Goal: Task Accomplishment & Management: Manage account settings

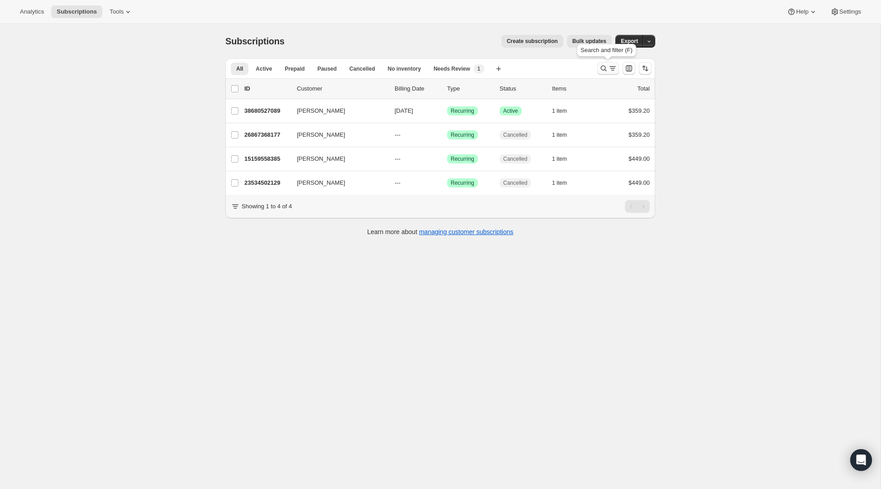
click at [608, 69] on icon "Search and filter results" at bounding box center [603, 68] width 9 height 9
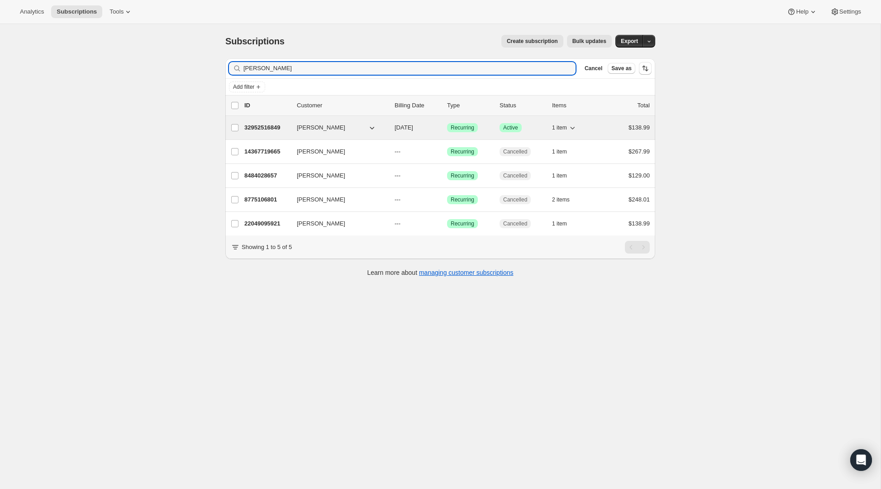
type input "[PERSON_NAME]"
click at [269, 129] on p "32952516849" at bounding box center [266, 127] width 45 height 9
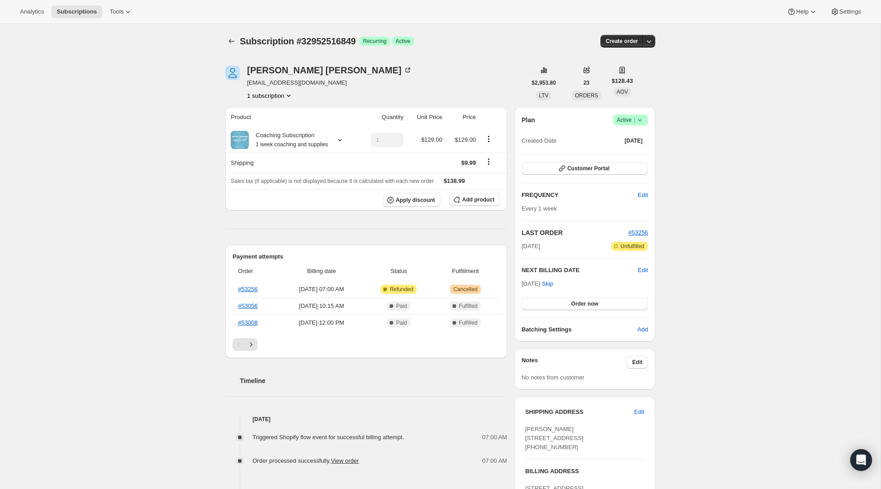
click at [642, 119] on icon at bounding box center [639, 119] width 9 height 9
click at [627, 152] on span "Cancel subscription" at bounding box center [627, 153] width 51 height 7
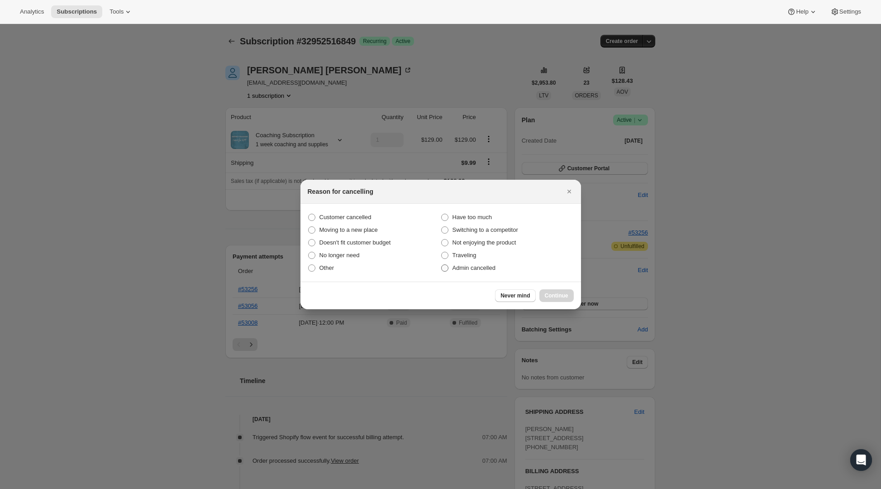
drag, startPoint x: 465, startPoint y: 265, endPoint x: 472, endPoint y: 267, distance: 7.5
click at [465, 265] on span "Admin cancelled" at bounding box center [473, 267] width 43 height 7
click at [442, 265] on input "Admin cancelled" at bounding box center [441, 264] width 0 height 0
radio input "true"
drag, startPoint x: 545, startPoint y: 292, endPoint x: 561, endPoint y: 296, distance: 17.3
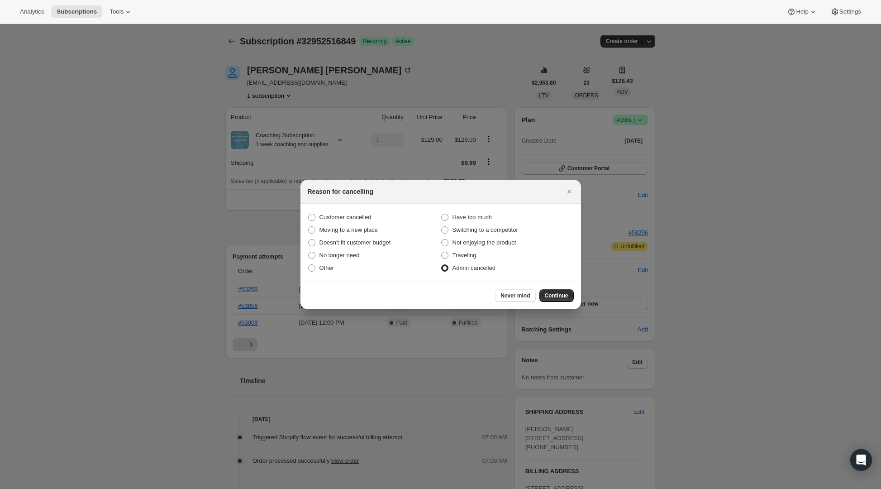
click at [545, 292] on button "Continue" at bounding box center [556, 295] width 34 height 13
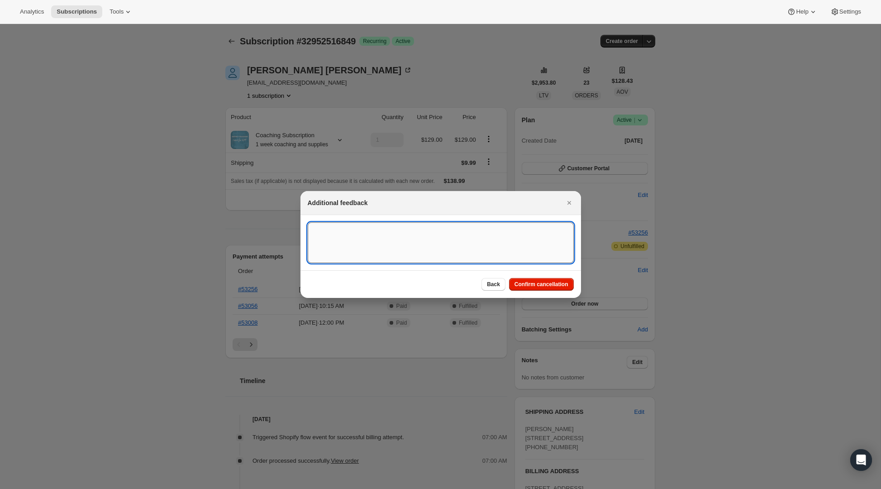
click at [494, 234] on textarea ":r3e:" at bounding box center [441, 242] width 266 height 41
type textarea "AMC"
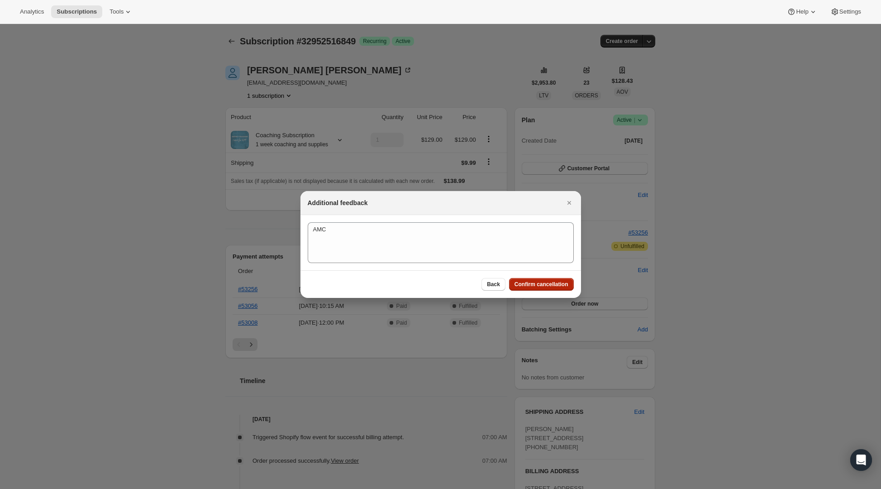
click at [540, 280] on button "Confirm cancellation" at bounding box center [541, 284] width 65 height 13
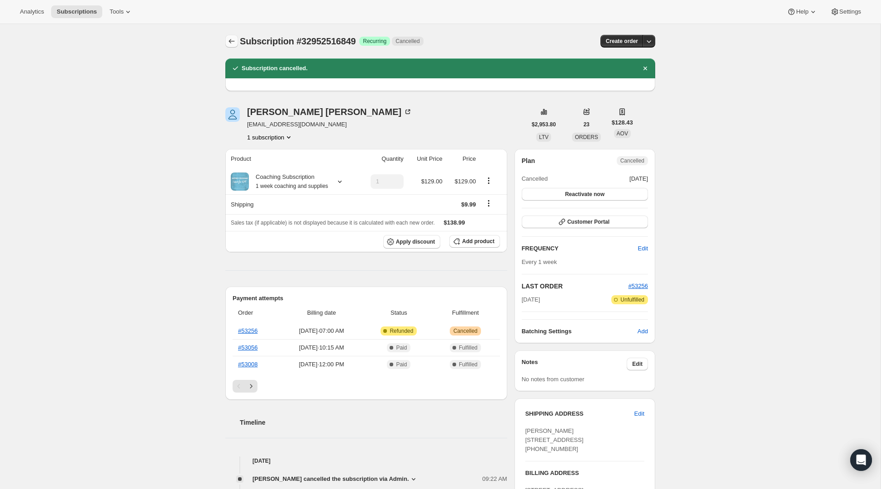
click at [229, 41] on icon "Subscriptions" at bounding box center [231, 41] width 9 height 9
